Goal: Transaction & Acquisition: Purchase product/service

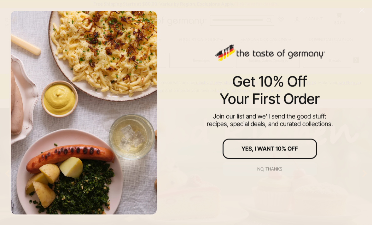
click at [273, 167] on div "No, thanks" at bounding box center [270, 169] width 25 height 4
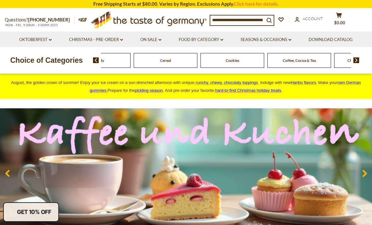
click at [198, 63] on div "Cereal" at bounding box center [166, 60] width 64 height 15
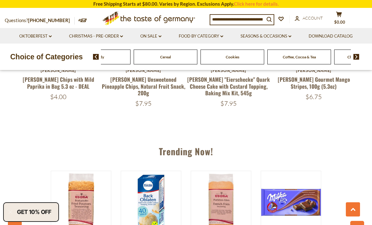
scroll to position [547, 0]
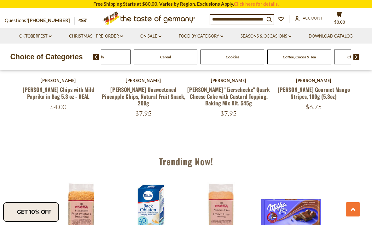
click at [254, 19] on input at bounding box center [237, 19] width 54 height 9
click at [262, 21] on input at bounding box center [237, 19] width 54 height 9
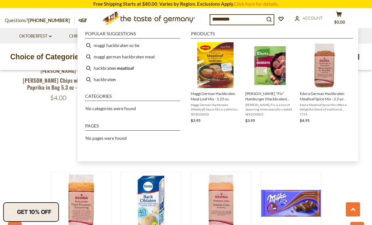
type input "*********"
click at [214, 80] on img "Maggi German Hackbraten Meat Loaf Mix - 3.25 oz." at bounding box center [216, 65] width 46 height 46
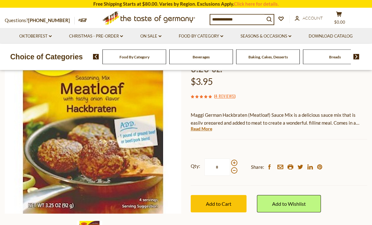
scroll to position [72, 0]
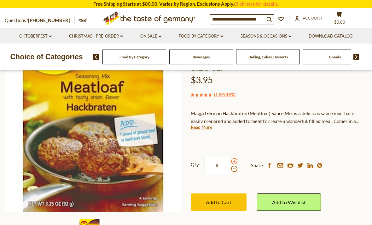
click at [235, 161] on span at bounding box center [234, 161] width 6 height 6
click at [230, 161] on input "*" at bounding box center [217, 165] width 26 height 17
click at [237, 160] on span at bounding box center [234, 161] width 6 height 6
click at [230, 160] on input "*" at bounding box center [217, 165] width 26 height 17
click at [236, 158] on div at bounding box center [234, 165] width 6 height 14
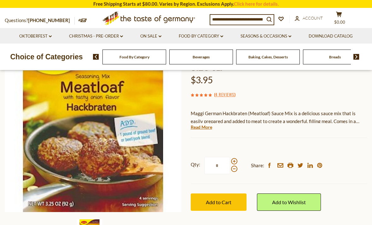
click at [230, 157] on input "*" at bounding box center [217, 165] width 26 height 17
click at [232, 160] on span at bounding box center [234, 161] width 6 height 6
click at [230, 160] on input "*" at bounding box center [217, 165] width 26 height 17
type input "*"
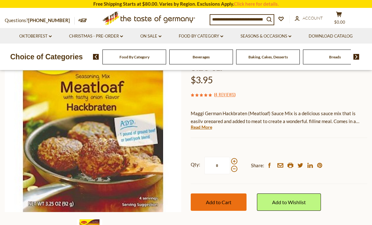
type input "*"
click at [222, 199] on span "Add to Cart" at bounding box center [219, 202] width 26 height 6
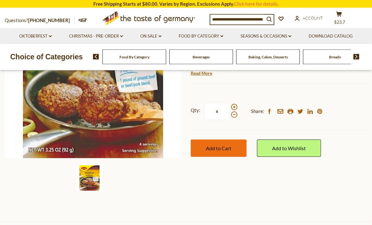
scroll to position [126, 0]
click at [221, 148] on span "Add to Cart" at bounding box center [219, 148] width 26 height 6
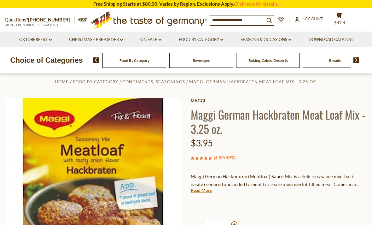
scroll to position [0, 0]
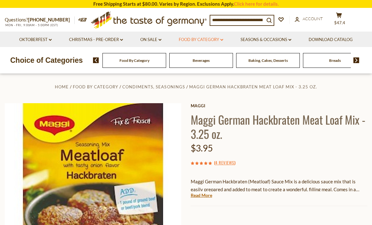
click at [221, 40] on link "Food By Category dropdown_arrow" at bounding box center [201, 39] width 44 height 7
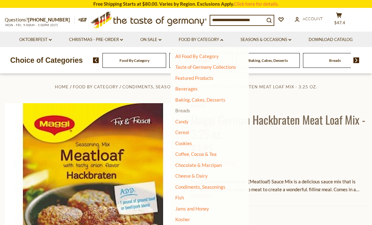
click at [185, 110] on link "Breads" at bounding box center [182, 111] width 15 height 6
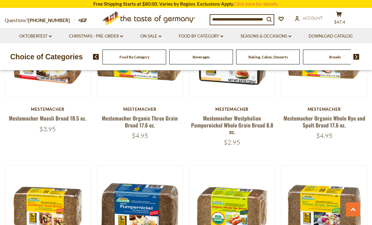
scroll to position [1110, 0]
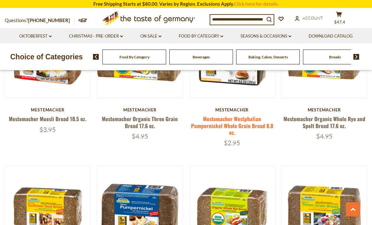
click at [236, 121] on link "Mestemacher Westphalian Pumpernickel Whole Grain Bread 8.8 oz." at bounding box center [232, 125] width 82 height 21
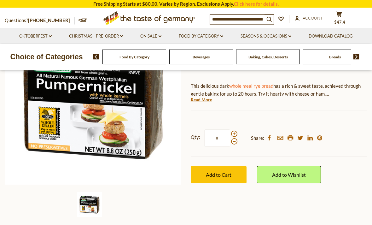
scroll to position [106, 0]
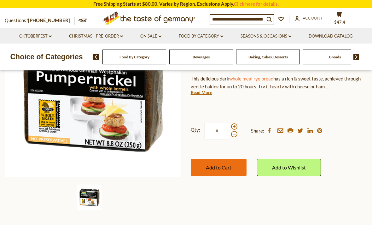
click at [221, 169] on span "Add to Cart" at bounding box center [219, 167] width 26 height 6
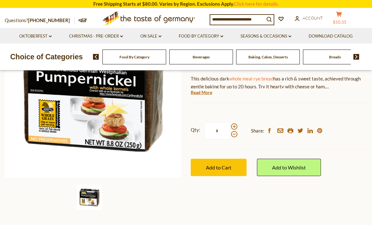
click at [340, 12] on icon at bounding box center [339, 14] width 6 height 5
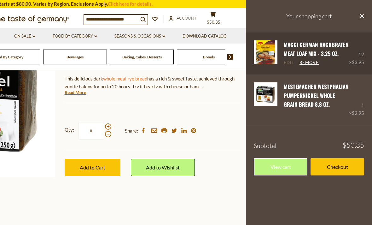
click at [285, 66] on link "Edit" at bounding box center [289, 63] width 11 height 6
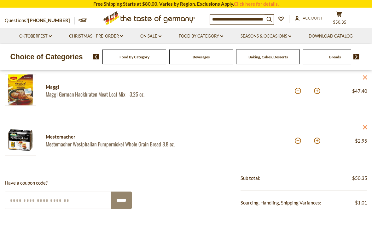
scroll to position [87, 0]
click at [296, 92] on button at bounding box center [298, 91] width 6 height 6
click at [296, 93] on button at bounding box center [298, 91] width 6 height 6
type input "*"
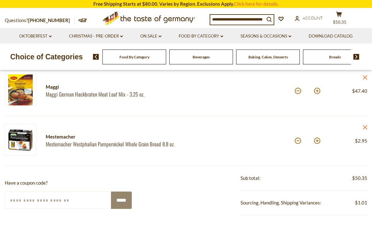
click at [295, 93] on div at bounding box center [240, 91] width 109 height 34
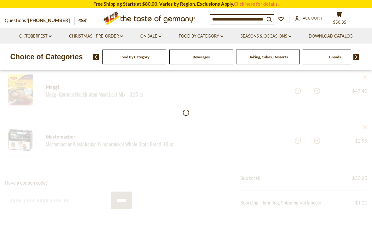
click at [295, 92] on div at bounding box center [186, 218] width 372 height 384
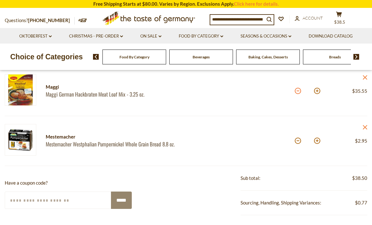
click at [299, 93] on button at bounding box center [298, 91] width 6 height 6
type input "*"
click at [30, 204] on input "Enter Your Coupon Code" at bounding box center [58, 200] width 107 height 17
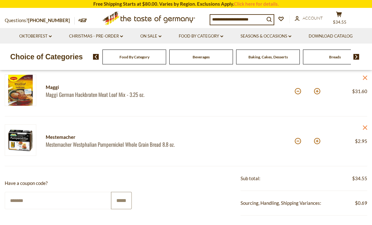
type input "*******"
click at [123, 197] on input "*****" at bounding box center [121, 200] width 21 height 17
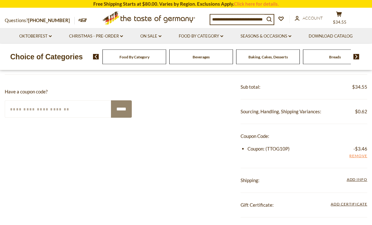
scroll to position [179, 0]
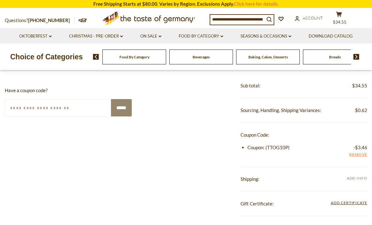
click at [362, 176] on span "Add Info" at bounding box center [357, 178] width 21 height 5
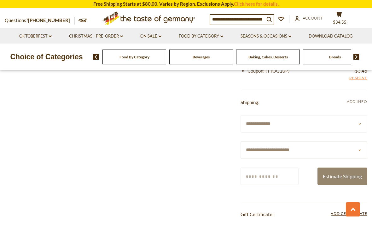
scroll to position [260, 0]
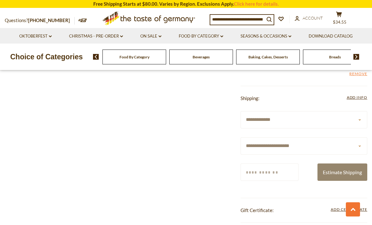
click at [360, 143] on select "**********" at bounding box center [304, 145] width 127 height 17
select select "**"
click at [258, 174] on input "Zip/Postcode" at bounding box center [270, 171] width 58 height 17
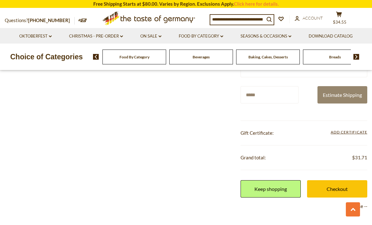
scroll to position [336, 0]
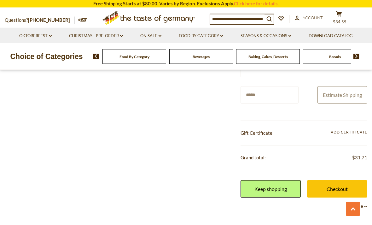
type input "*****"
click at [347, 95] on button "Estimate Shipping" at bounding box center [343, 95] width 50 height 17
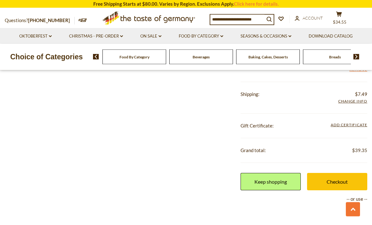
scroll to position [264, 0]
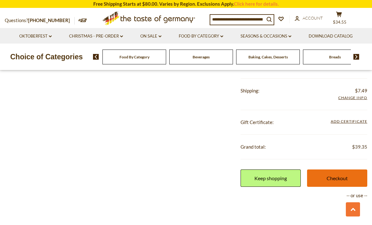
click at [334, 176] on link "Checkout" at bounding box center [337, 177] width 60 height 17
